Goal: Task Accomplishment & Management: Manage account settings

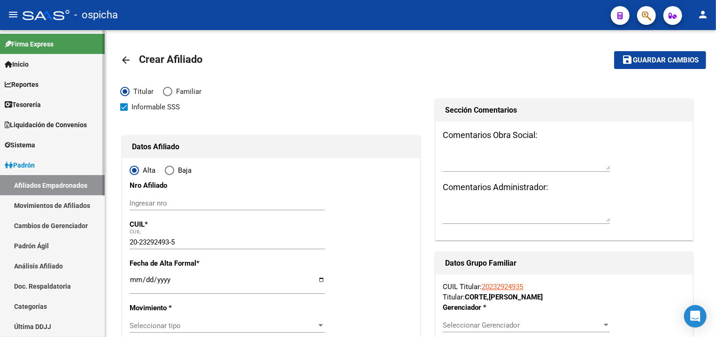
click at [39, 148] on link "Sistema" at bounding box center [52, 145] width 105 height 20
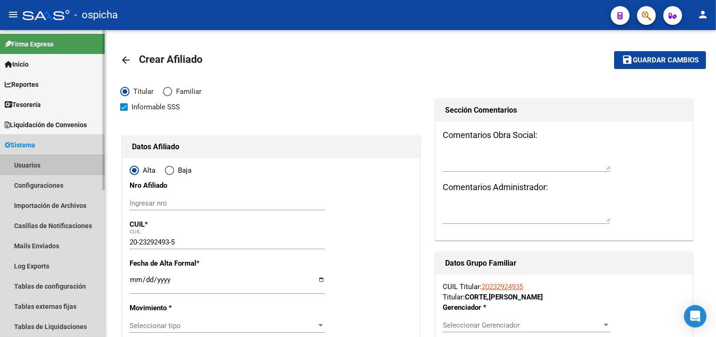
click at [45, 164] on link "Usuarios" at bounding box center [52, 165] width 105 height 20
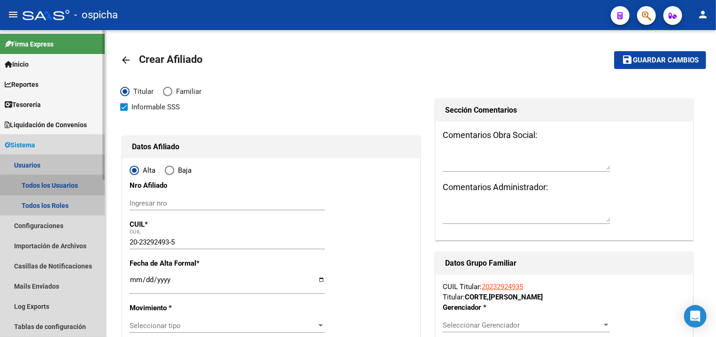
drag, startPoint x: 53, startPoint y: 188, endPoint x: 63, endPoint y: 189, distance: 10.3
click at [53, 189] on link "Todos los Usuarios" at bounding box center [52, 185] width 105 height 20
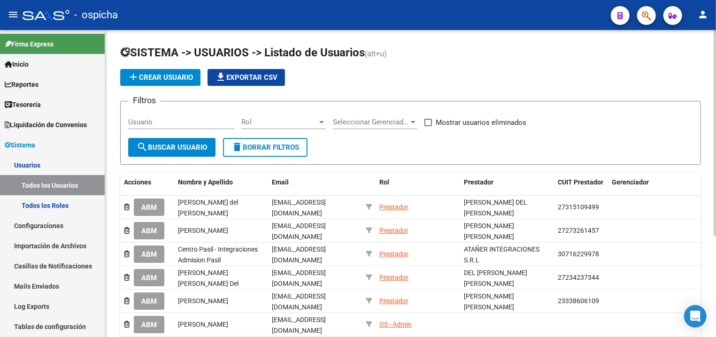
click at [494, 125] on span "Mostrar usuarios eliminados" at bounding box center [481, 122] width 91 height 11
click at [428, 126] on input "Mostrar usuarios eliminados" at bounding box center [428, 126] width 0 height 0
checkbox input "true"
click at [199, 123] on input "Usuario" at bounding box center [181, 122] width 106 height 8
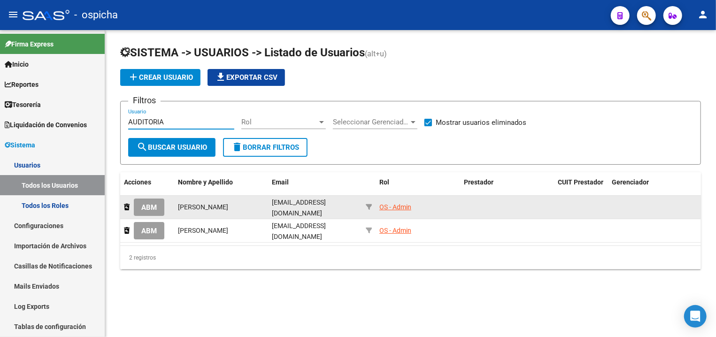
type input "AUDITORIA"
click at [150, 207] on span "ABM" at bounding box center [149, 207] width 16 height 8
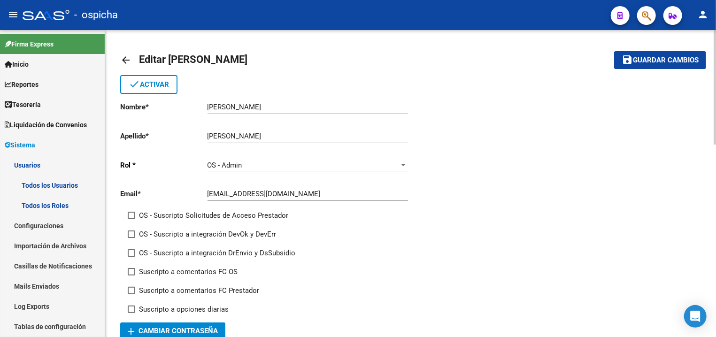
click at [142, 87] on span "done Activar" at bounding box center [149, 84] width 40 height 8
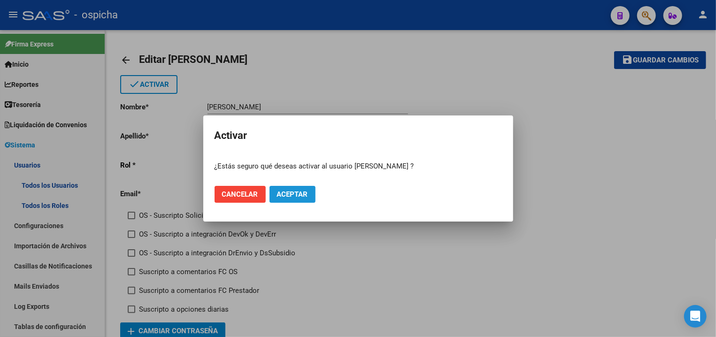
click at [294, 198] on button "Aceptar" at bounding box center [293, 194] width 46 height 17
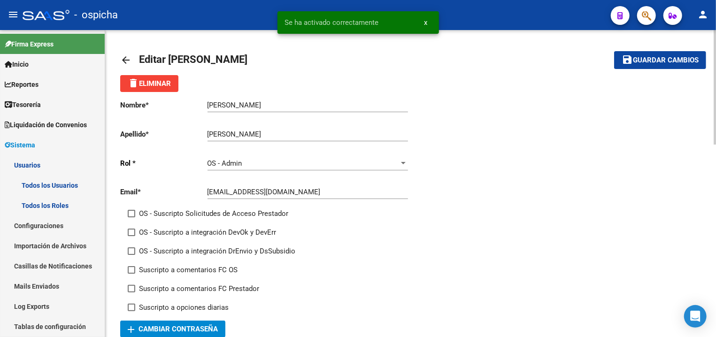
click at [125, 59] on mat-icon "arrow_back" at bounding box center [125, 59] width 11 height 11
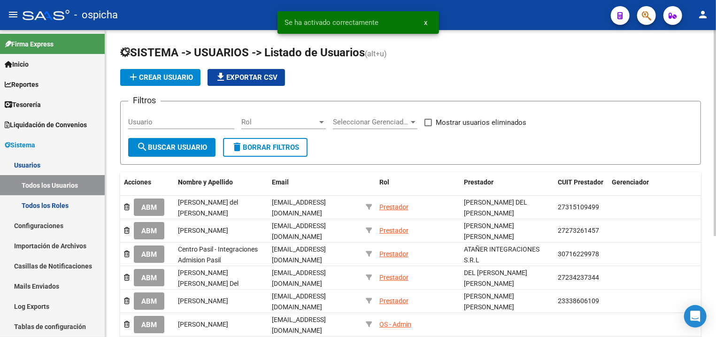
click at [199, 121] on input "Usuario" at bounding box center [181, 122] width 106 height 8
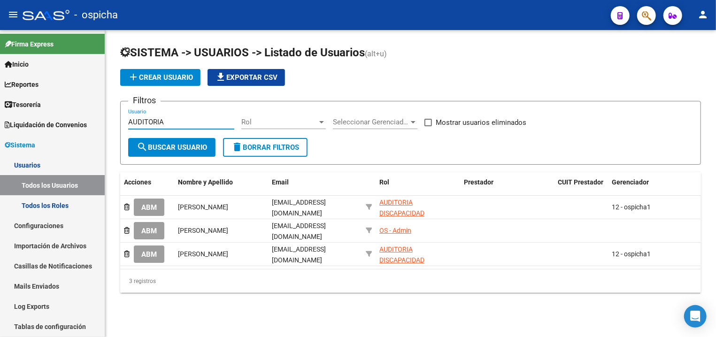
type input "AUDITORIA"
